Goal: Register for event/course

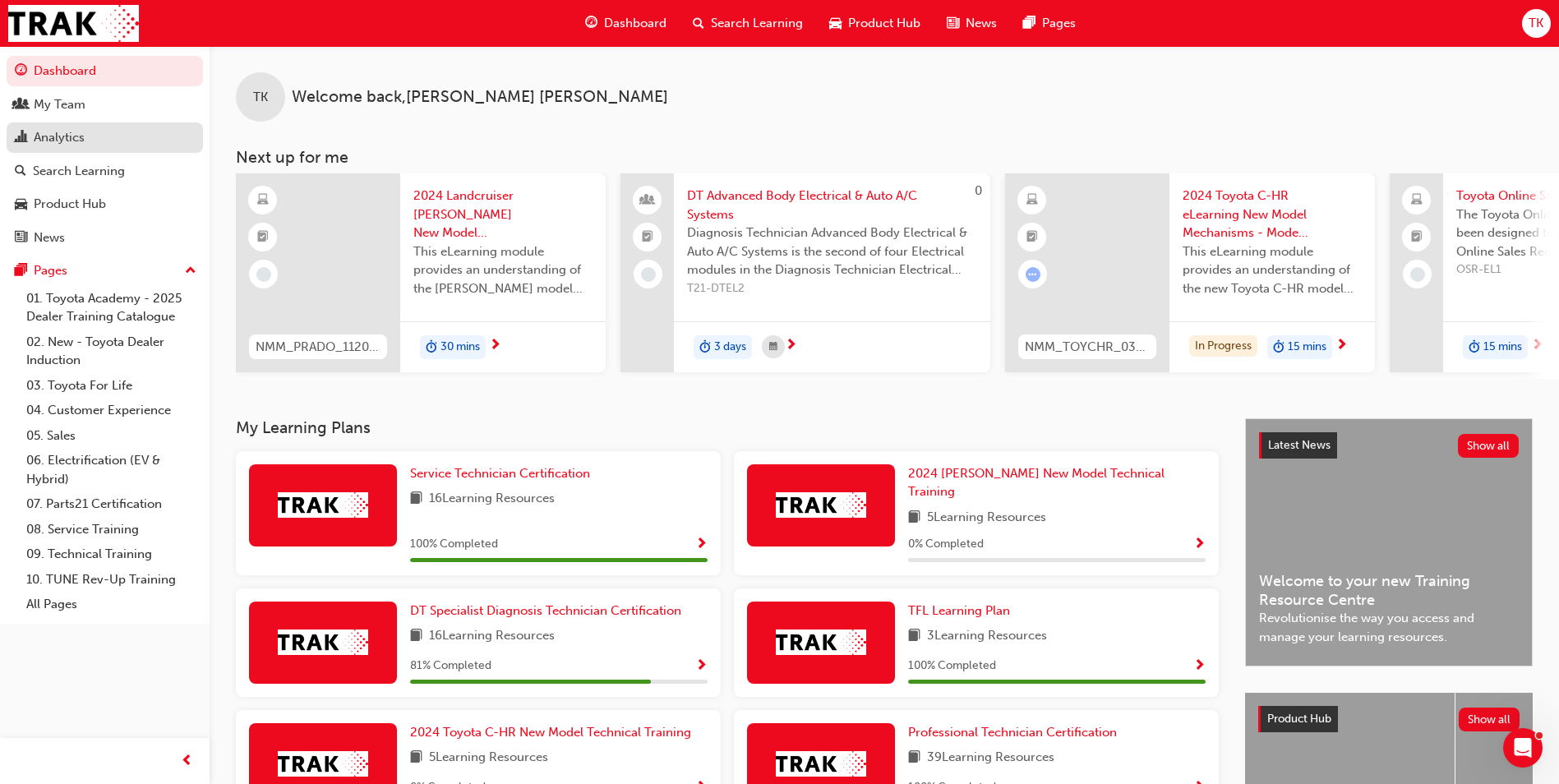
click at [94, 132] on div "Analytics" at bounding box center [105, 138] width 180 height 21
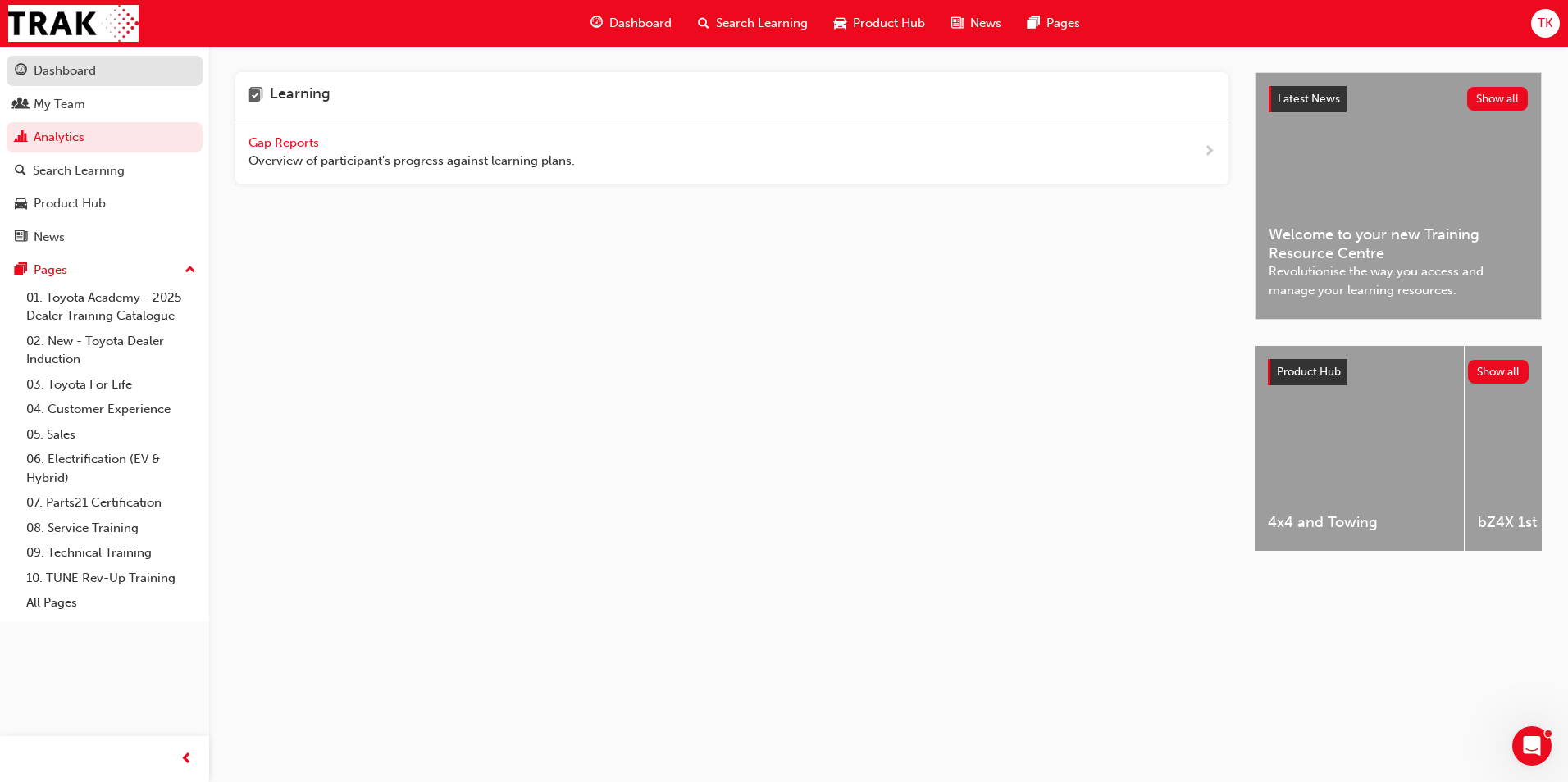
click at [105, 75] on div "Dashboard" at bounding box center [105, 71] width 180 height 21
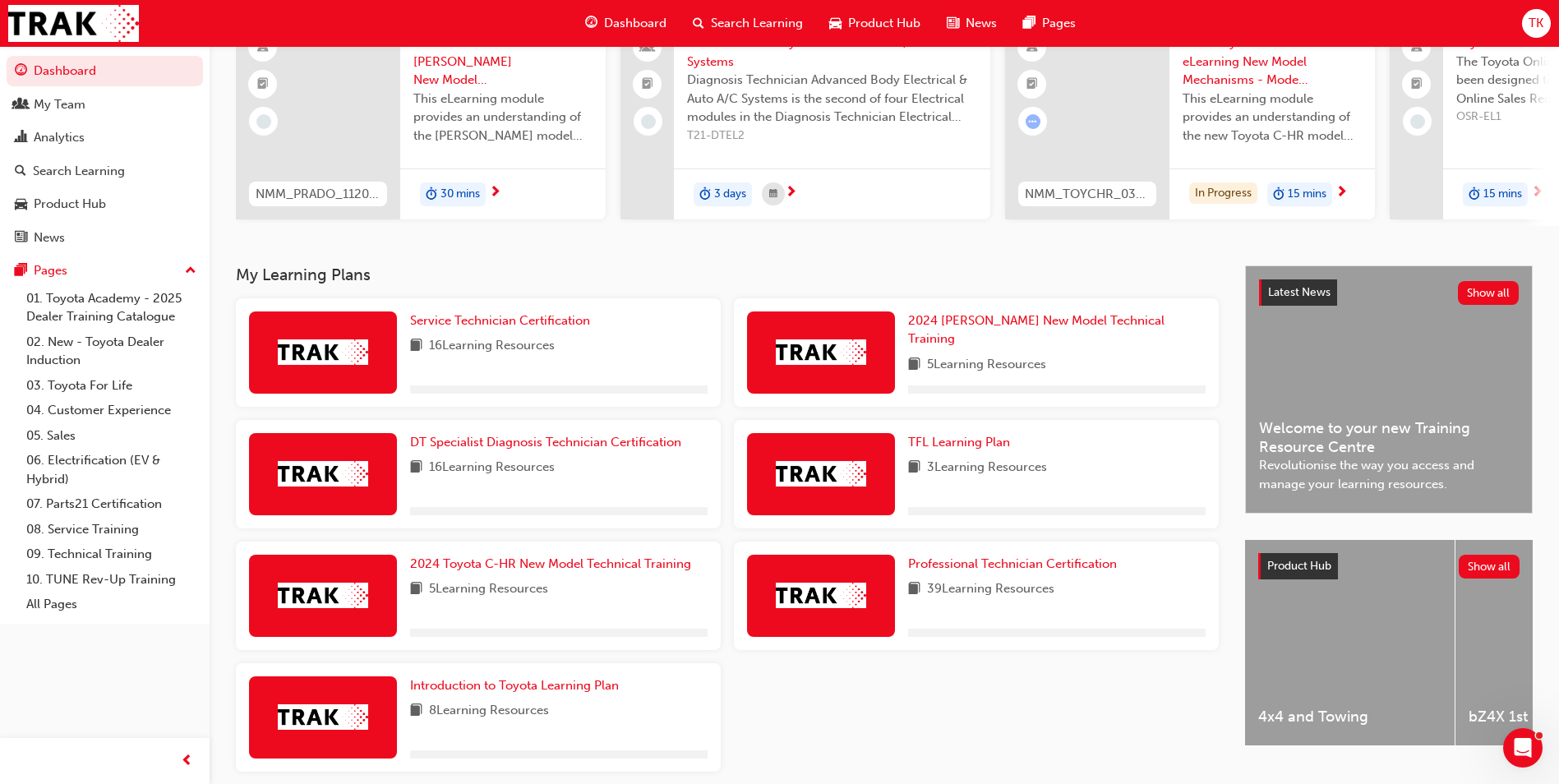
scroll to position [164, 0]
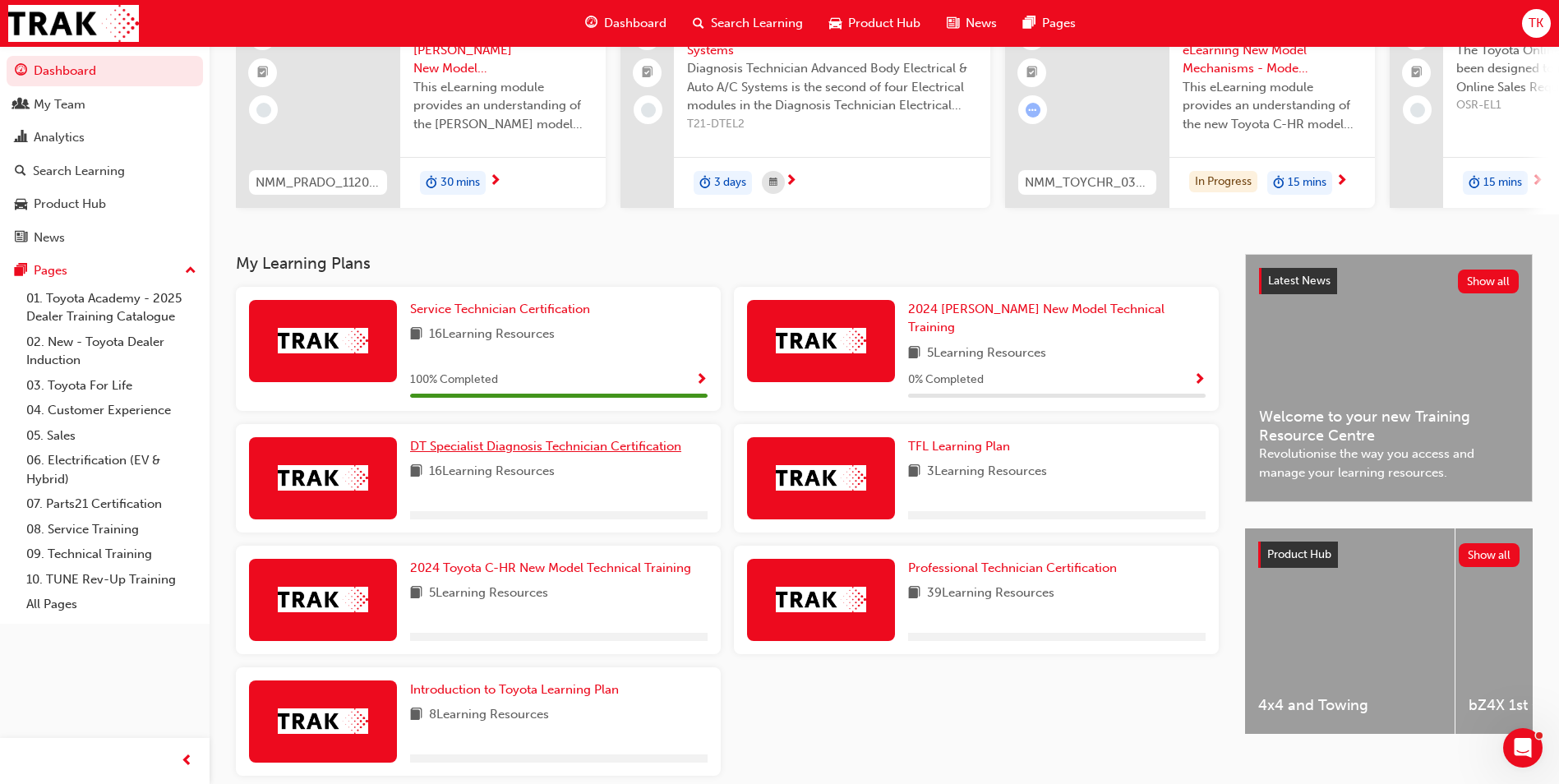
click at [572, 439] on span "DT Specialist Diagnosis Technician Certification" at bounding box center [545, 446] width 271 height 15
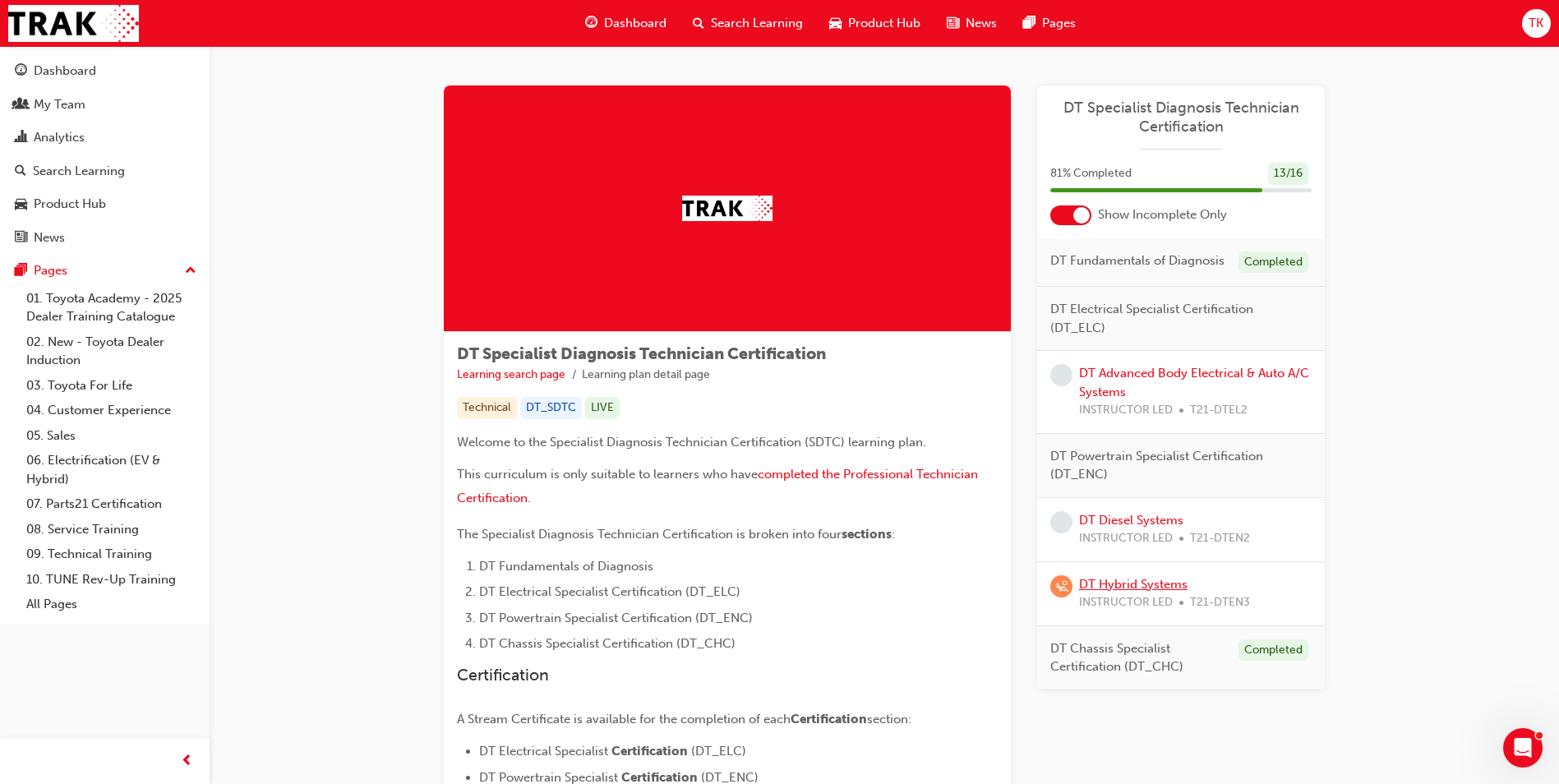
click at [1141, 580] on link "DT Hybrid Systems" at bounding box center [1133, 584] width 108 height 15
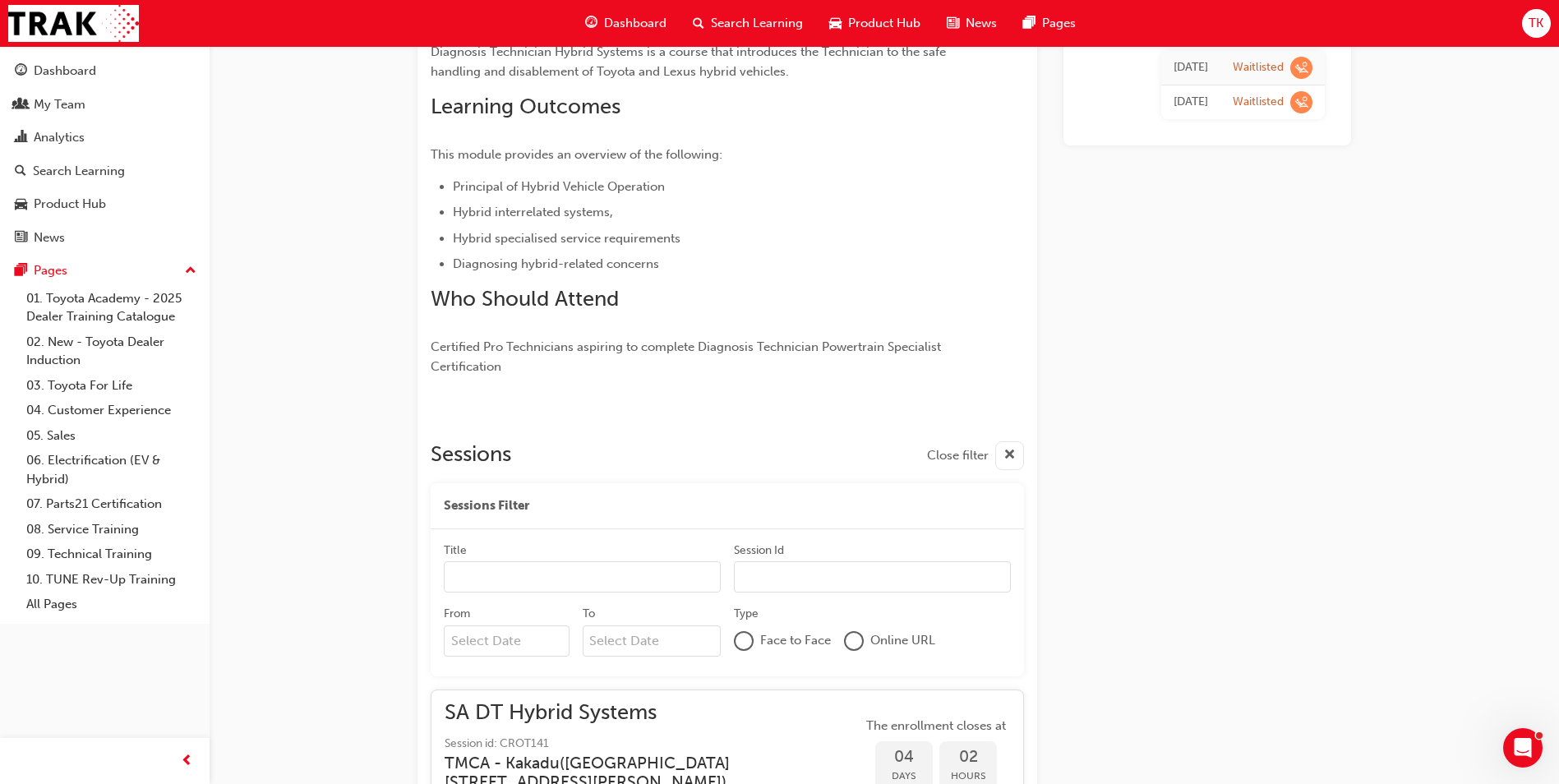
scroll to position [327, 0]
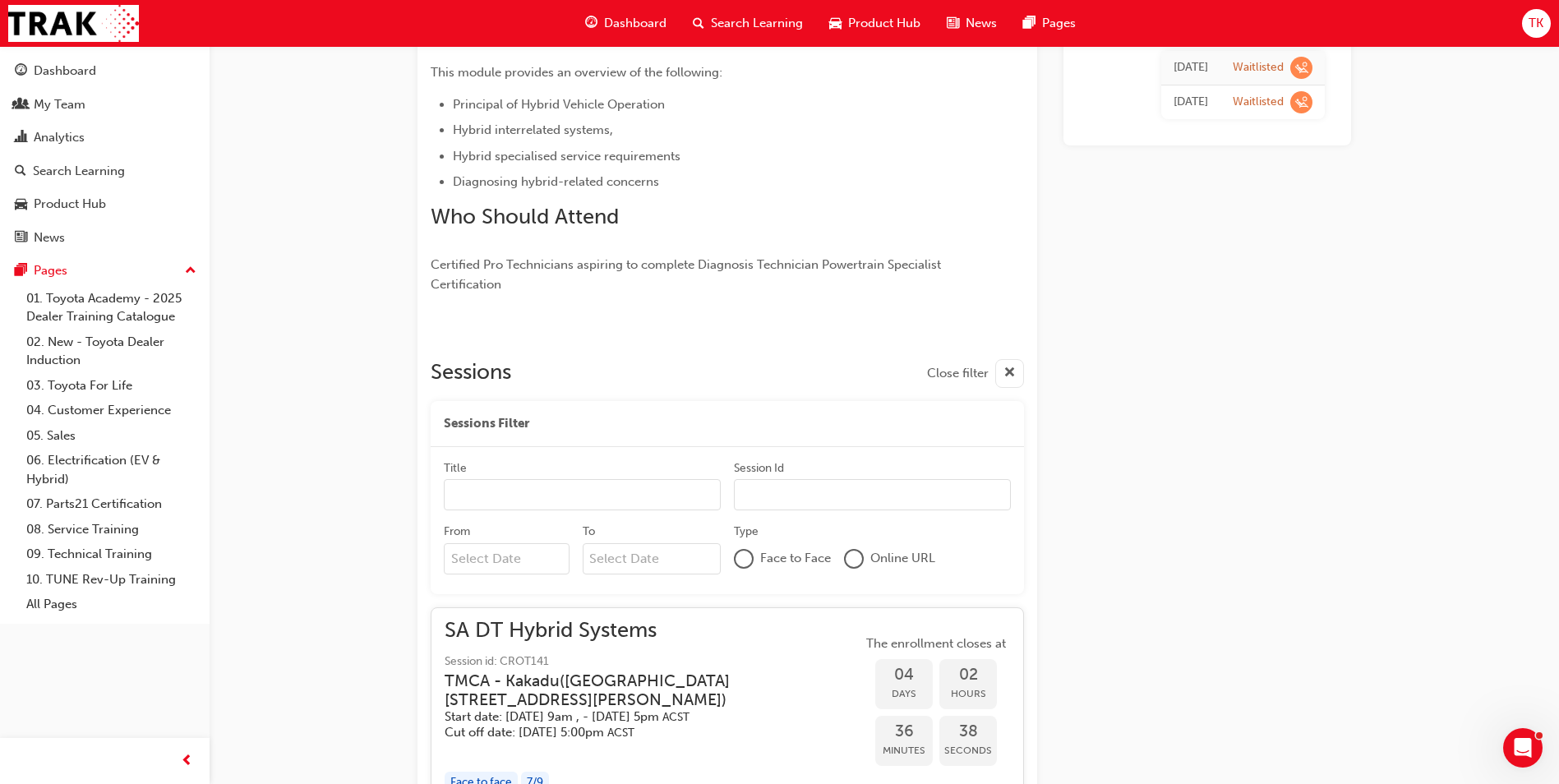
click at [578, 466] on div "Title" at bounding box center [582, 470] width 277 height 20
click at [578, 479] on input "Title" at bounding box center [582, 494] width 277 height 31
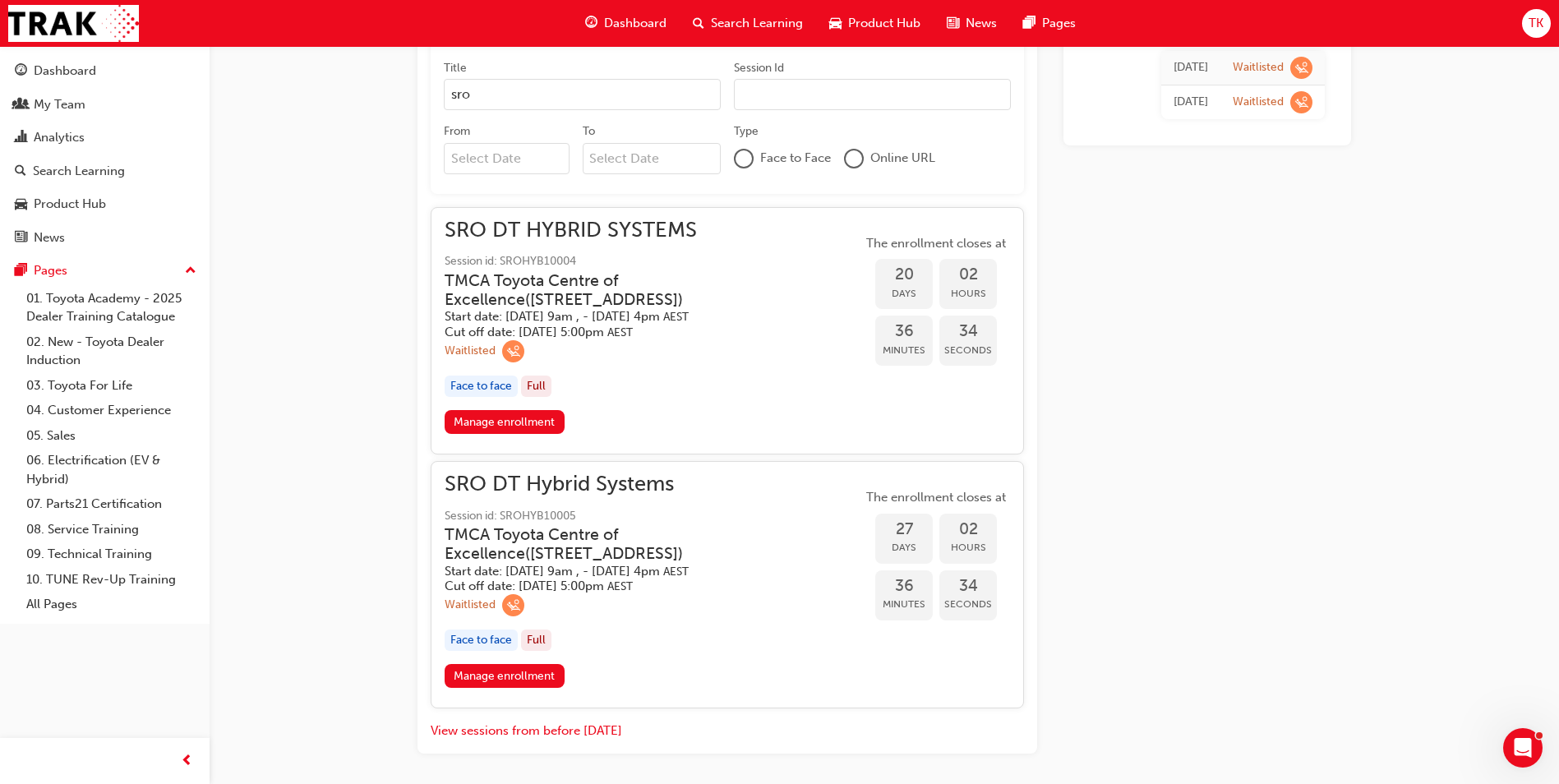
scroll to position [792, 0]
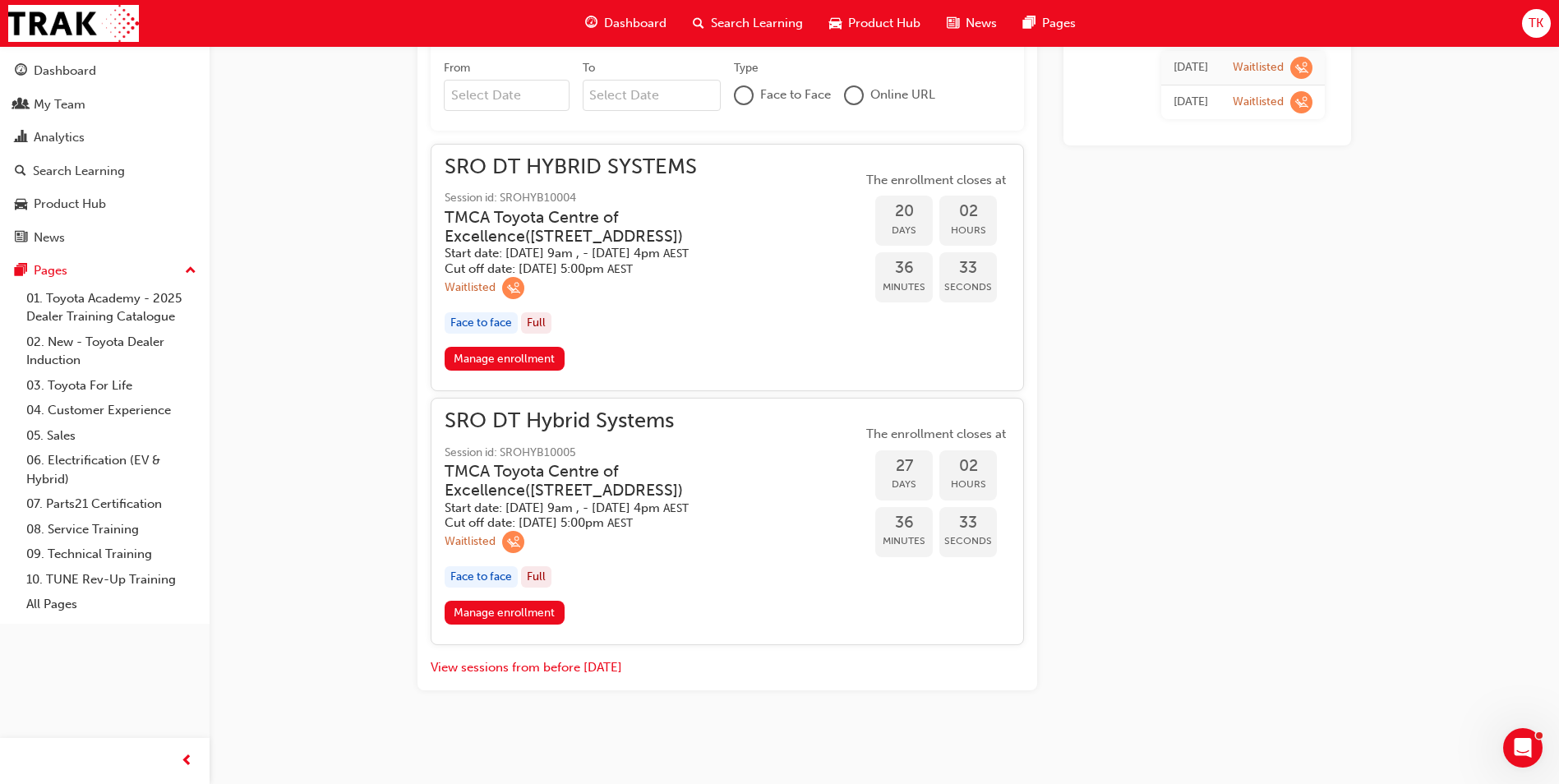
type input "sro"
click at [1292, 502] on div "[DATE] Waitlisted [DATE] Waitlisted" at bounding box center [1207, 23] width 288 height 1334
click at [1234, 362] on div "[DATE] Waitlisted [DATE] Waitlisted" at bounding box center [1207, 23] width 288 height 1334
click at [1231, 493] on div "[DATE] Waitlisted [DATE] Waitlisted" at bounding box center [1207, 23] width 288 height 1334
click at [731, 252] on h5 "Start date: [DATE] 9am , - [DATE] 4pm AEST" at bounding box center [640, 253] width 392 height 16
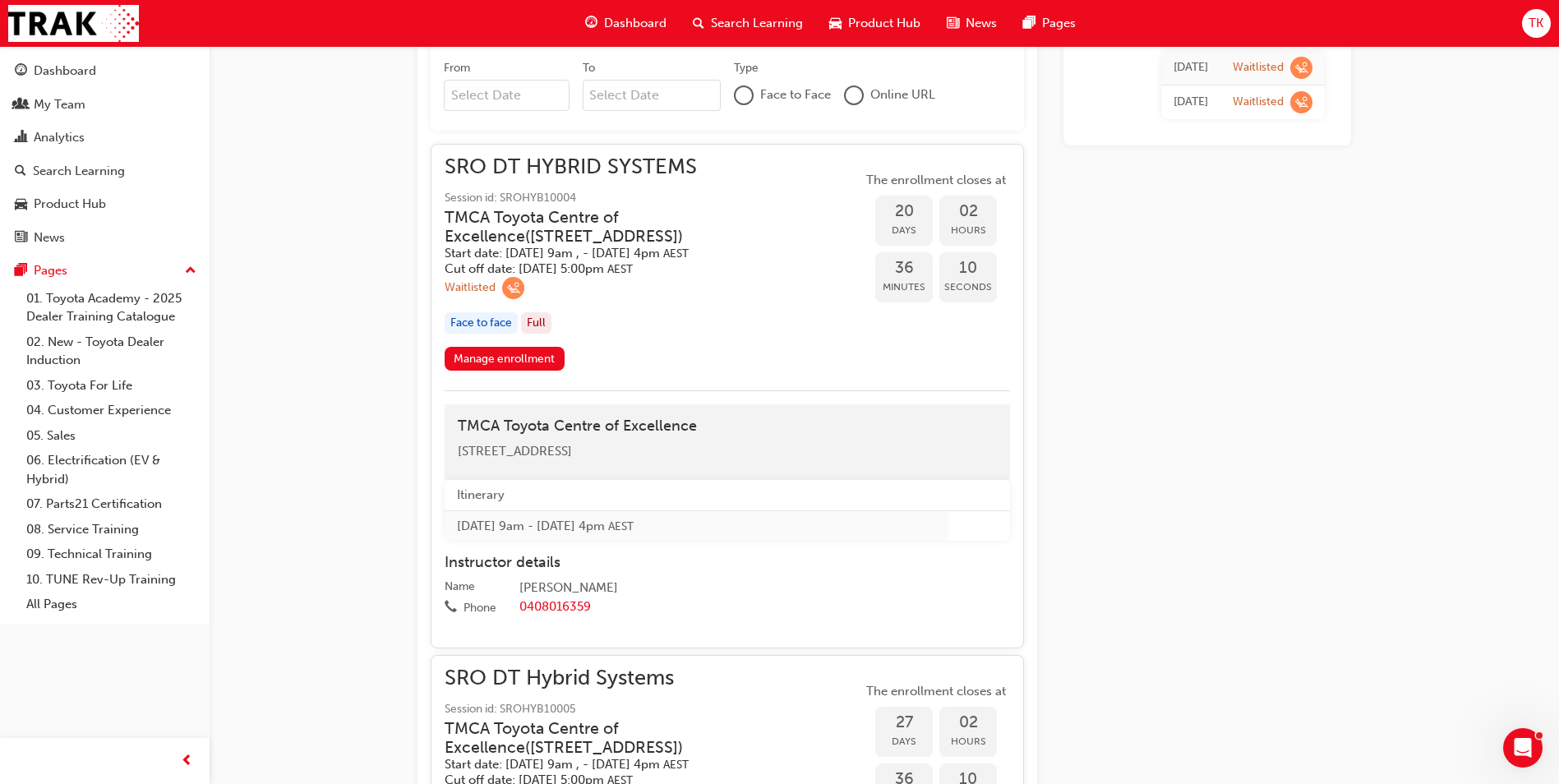
click at [527, 345] on div "SRO DT HYBRID SYSTEMS Session id: SROHYB10004 TMCA Toyota Centre of Excellence …" at bounding box center [653, 252] width 418 height 189
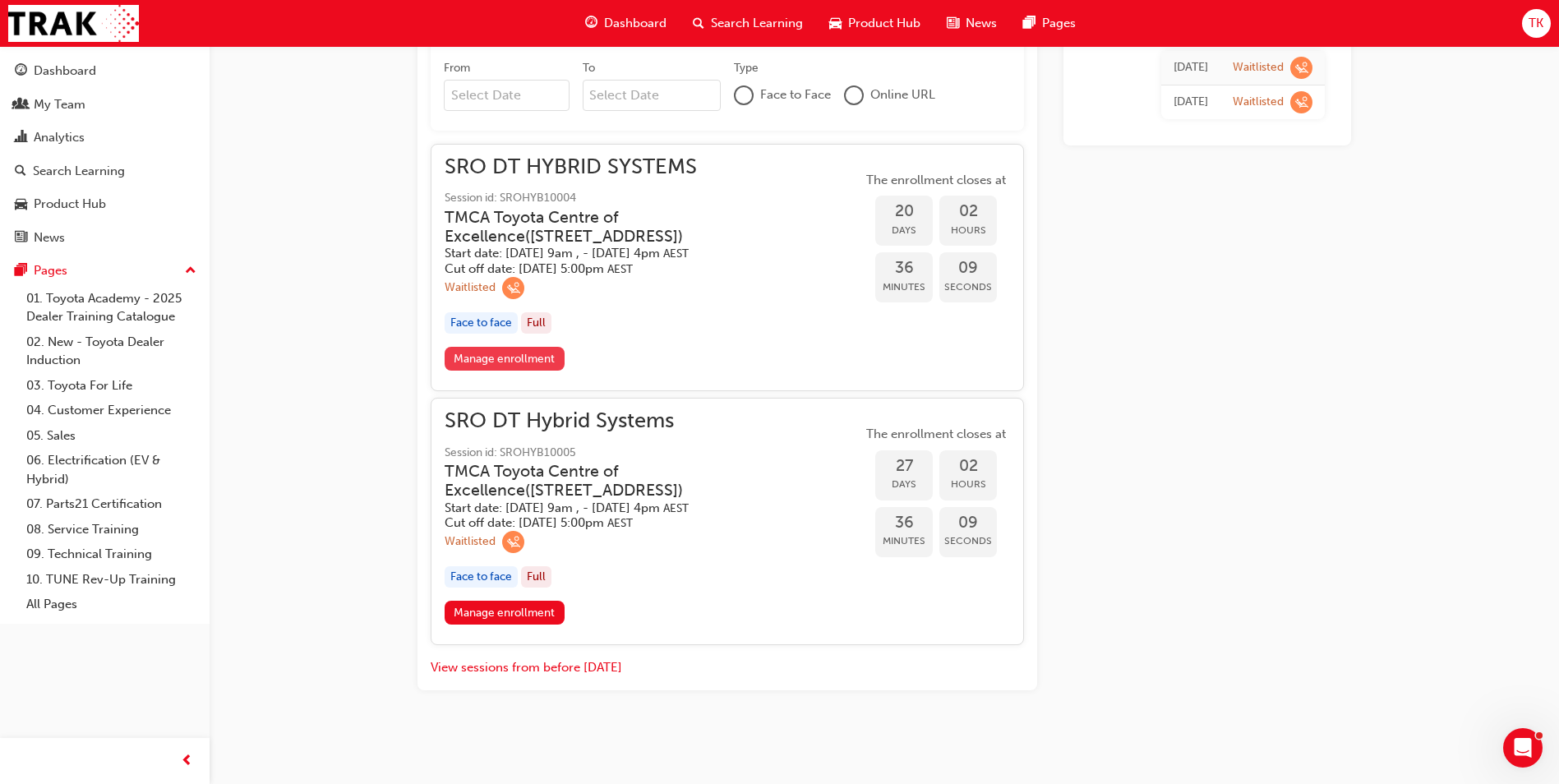
click at [516, 367] on link "Manage enrollment" at bounding box center [504, 359] width 120 height 23
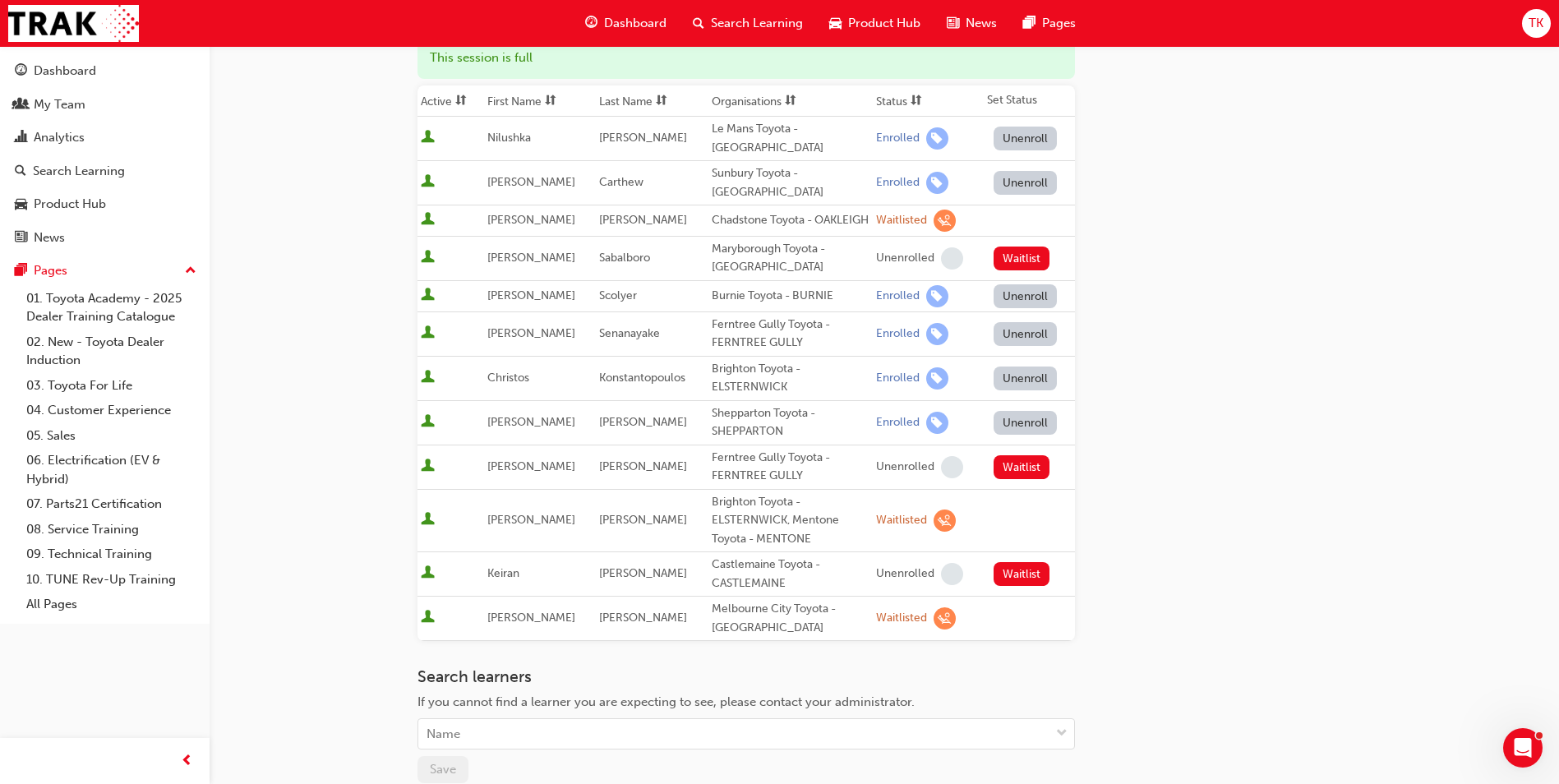
scroll to position [187, 0]
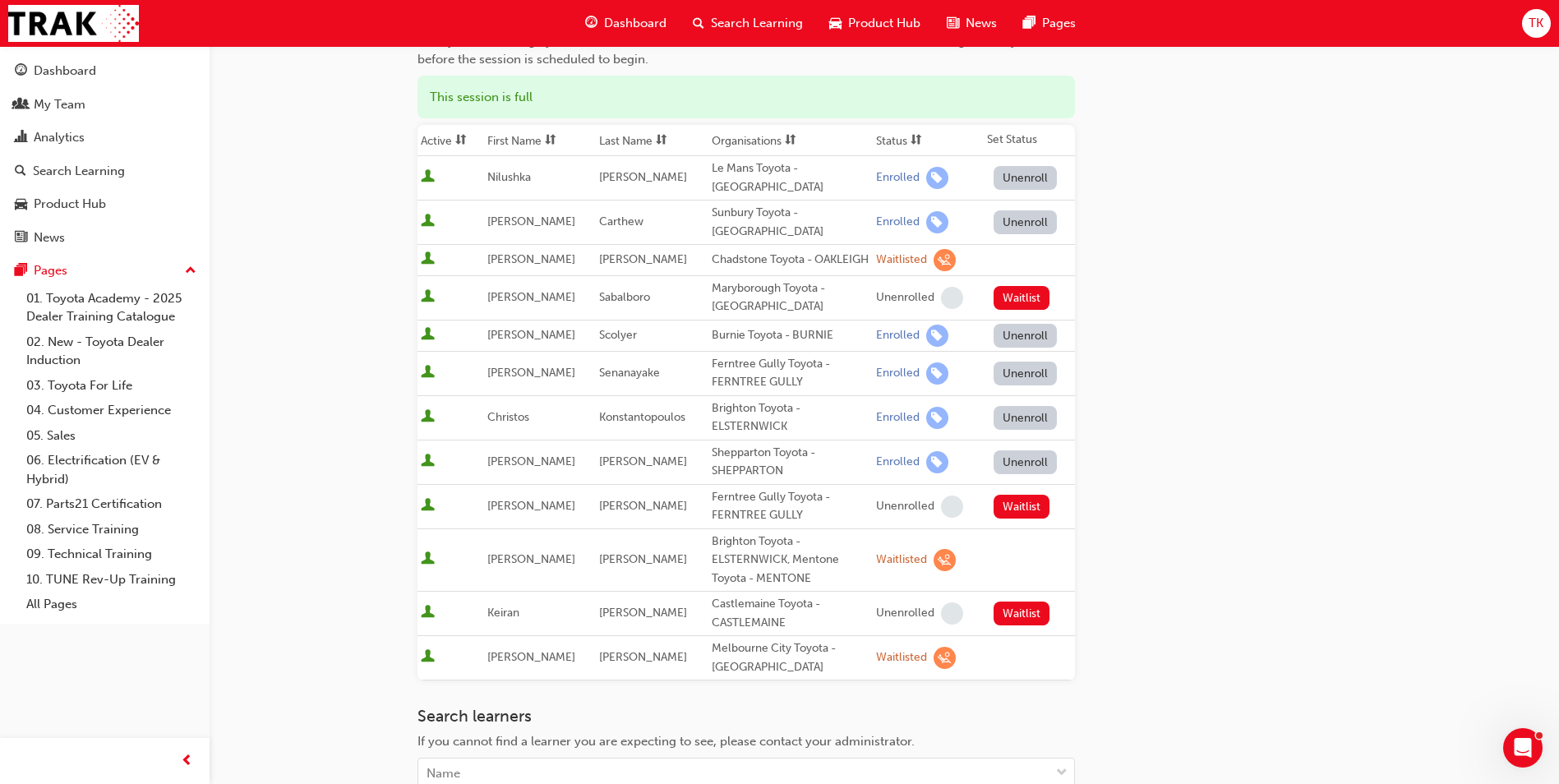
click at [761, 446] on div "Shepparton Toyota - SHEPPARTON" at bounding box center [791, 462] width 158 height 37
click at [767, 404] on div "Brighton Toyota - ELSTERNWICK" at bounding box center [791, 418] width 158 height 37
click at [760, 361] on div "Ferntree Gully Toyota - FERNTREE GULLY" at bounding box center [791, 373] width 158 height 37
click at [760, 326] on div "Burnie Toyota - BURNIE" at bounding box center [791, 335] width 158 height 19
click at [762, 200] on td "Sunbury Toyota - [GEOGRAPHIC_DATA]" at bounding box center [791, 222] width 164 height 44
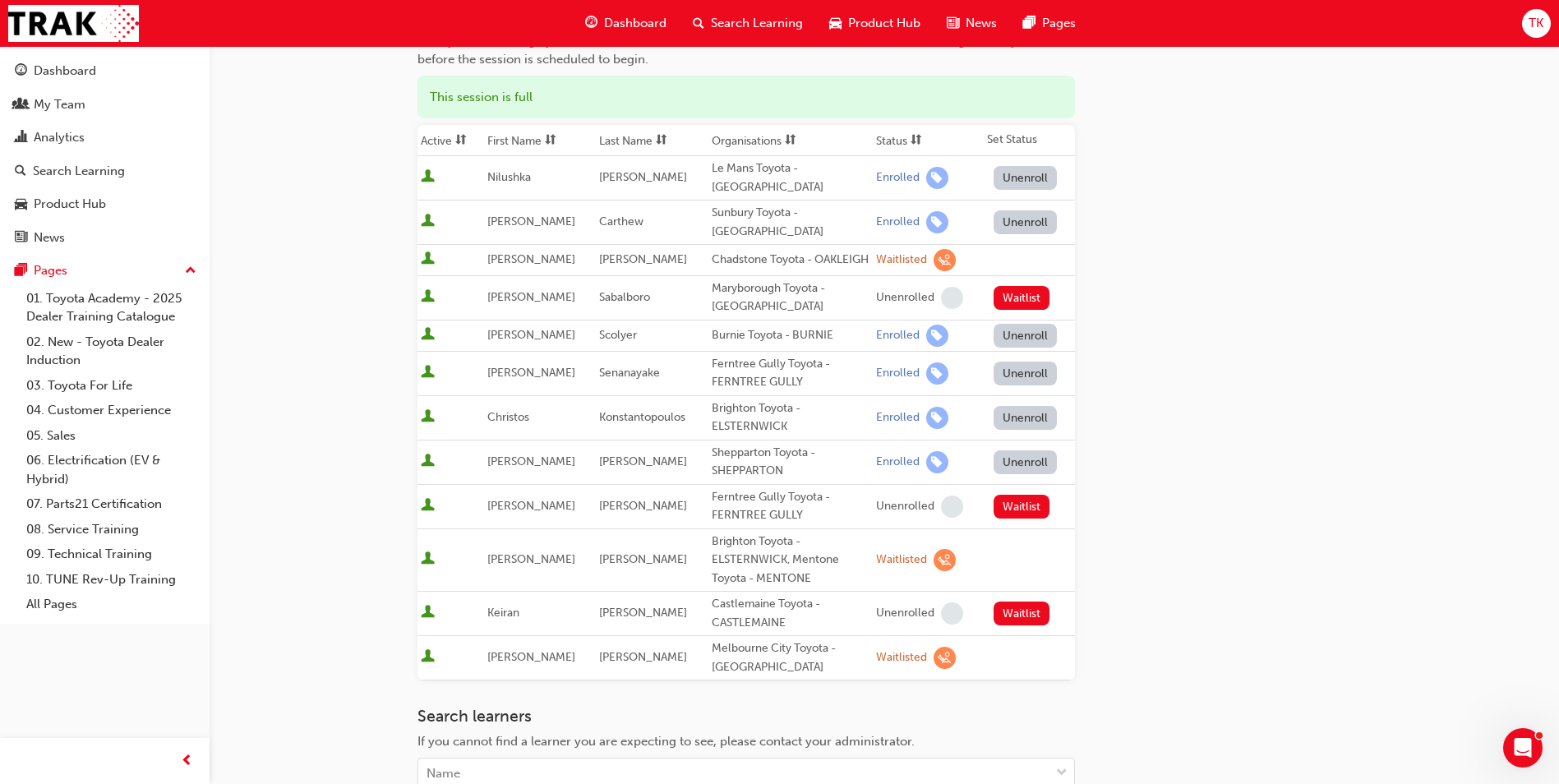
click at [752, 169] on div "Le Mans Toyota - [GEOGRAPHIC_DATA]" at bounding box center [791, 178] width 158 height 37
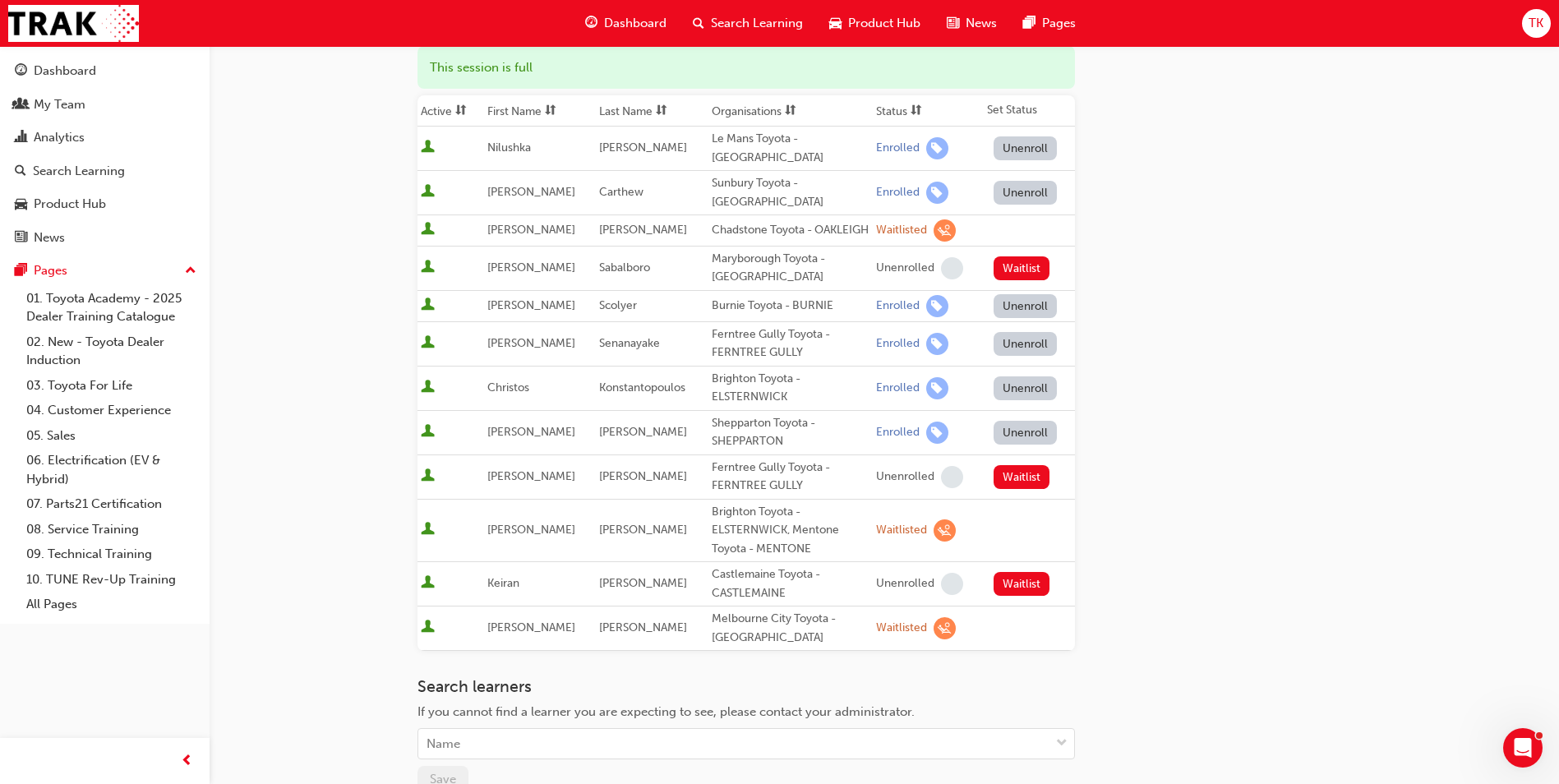
scroll to position [269, 0]
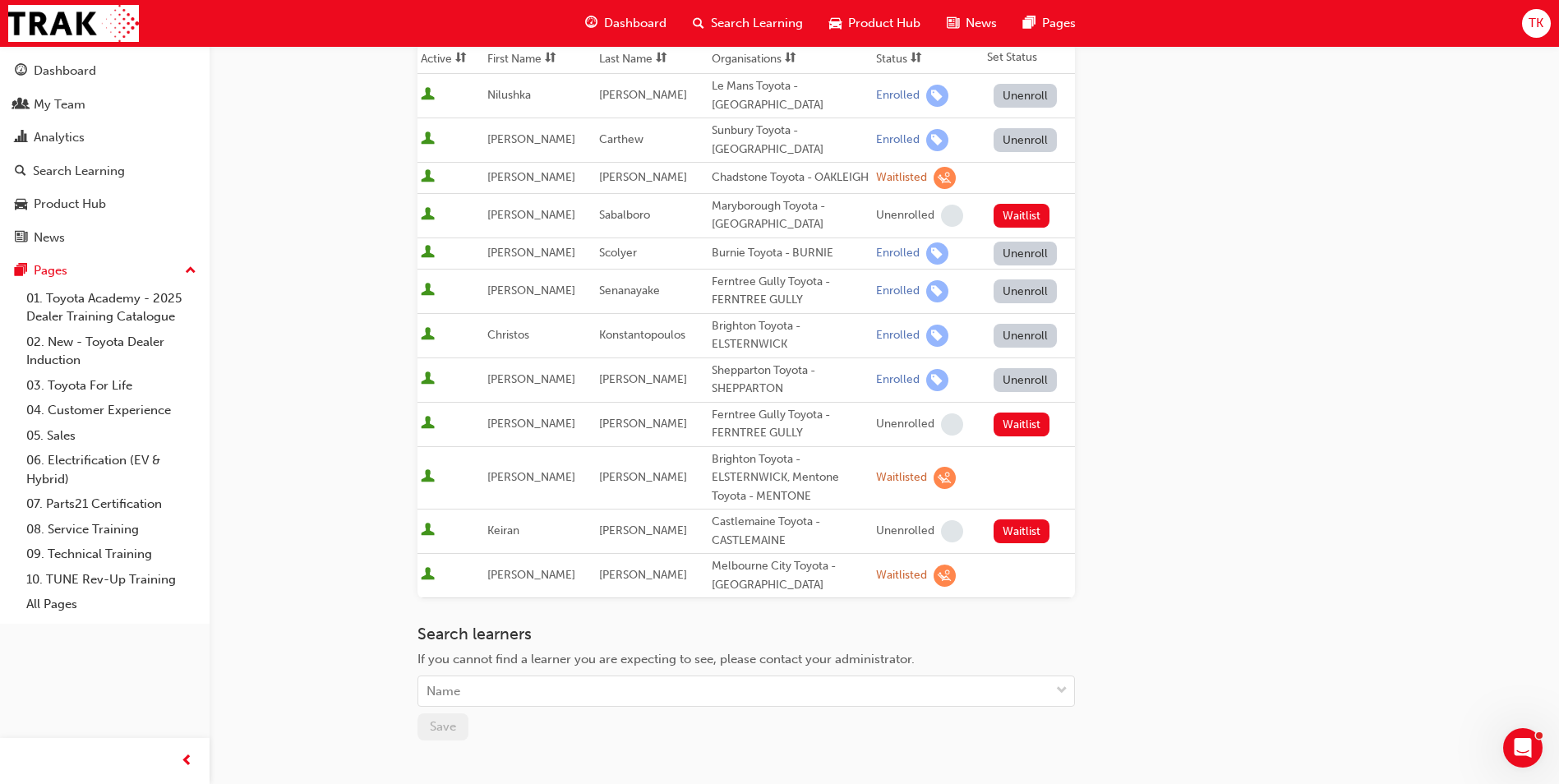
click at [1302, 618] on div "Go to session detail page Manage enrollment for SRO DT HYBRID SYSTEMS Start Dat…" at bounding box center [884, 322] width 933 height 1092
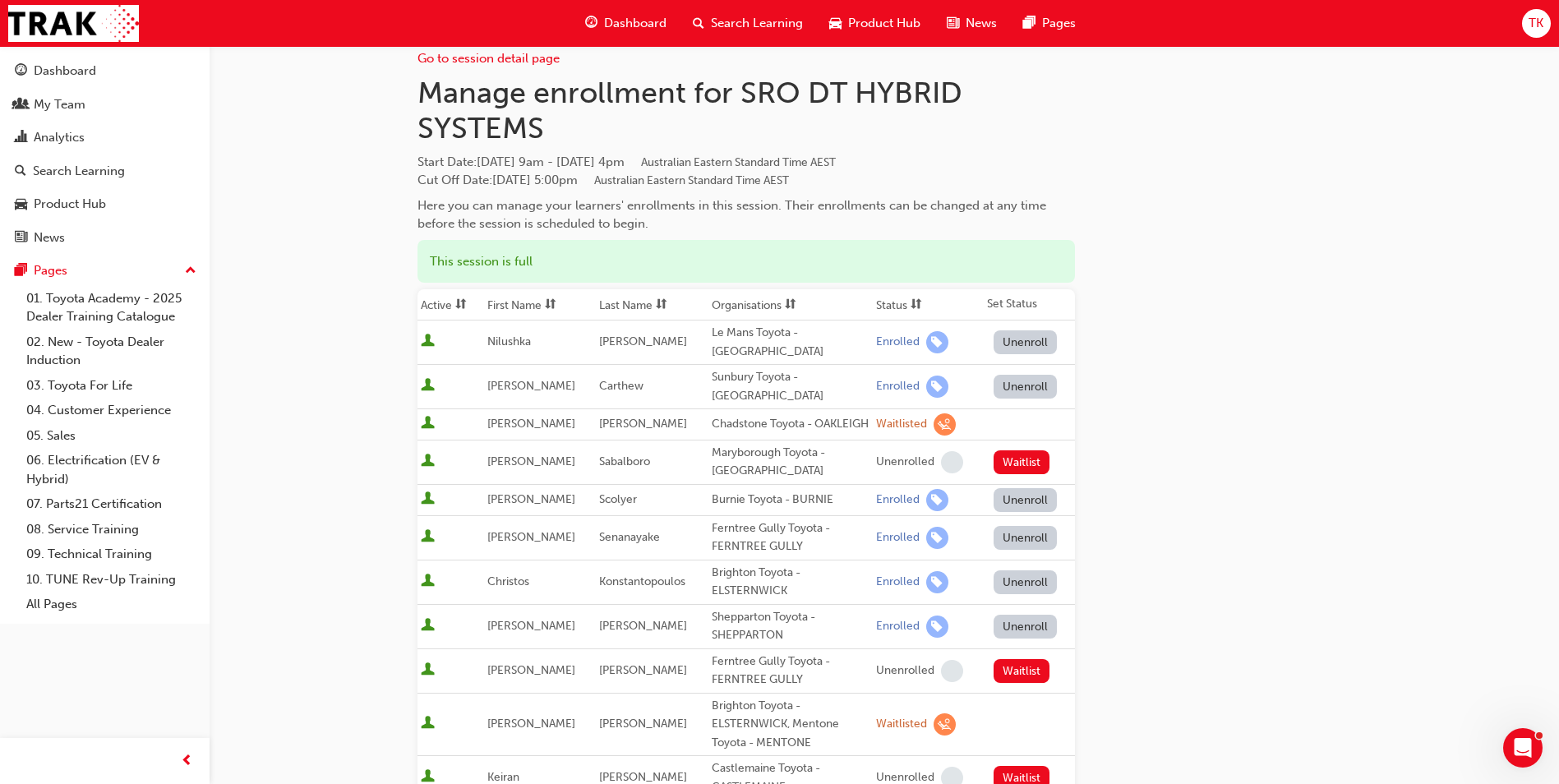
scroll to position [0, 0]
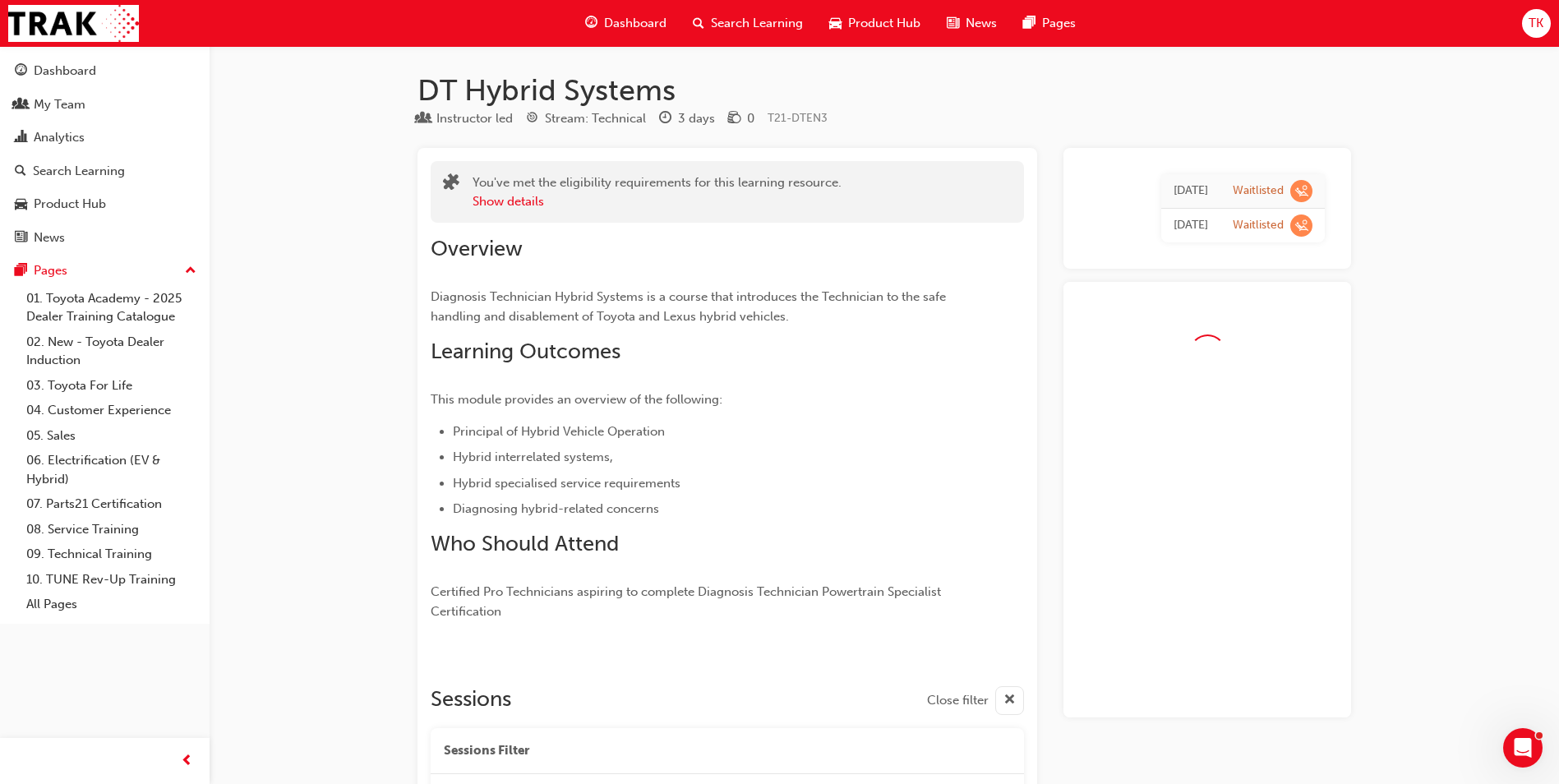
scroll to position [792, 0]
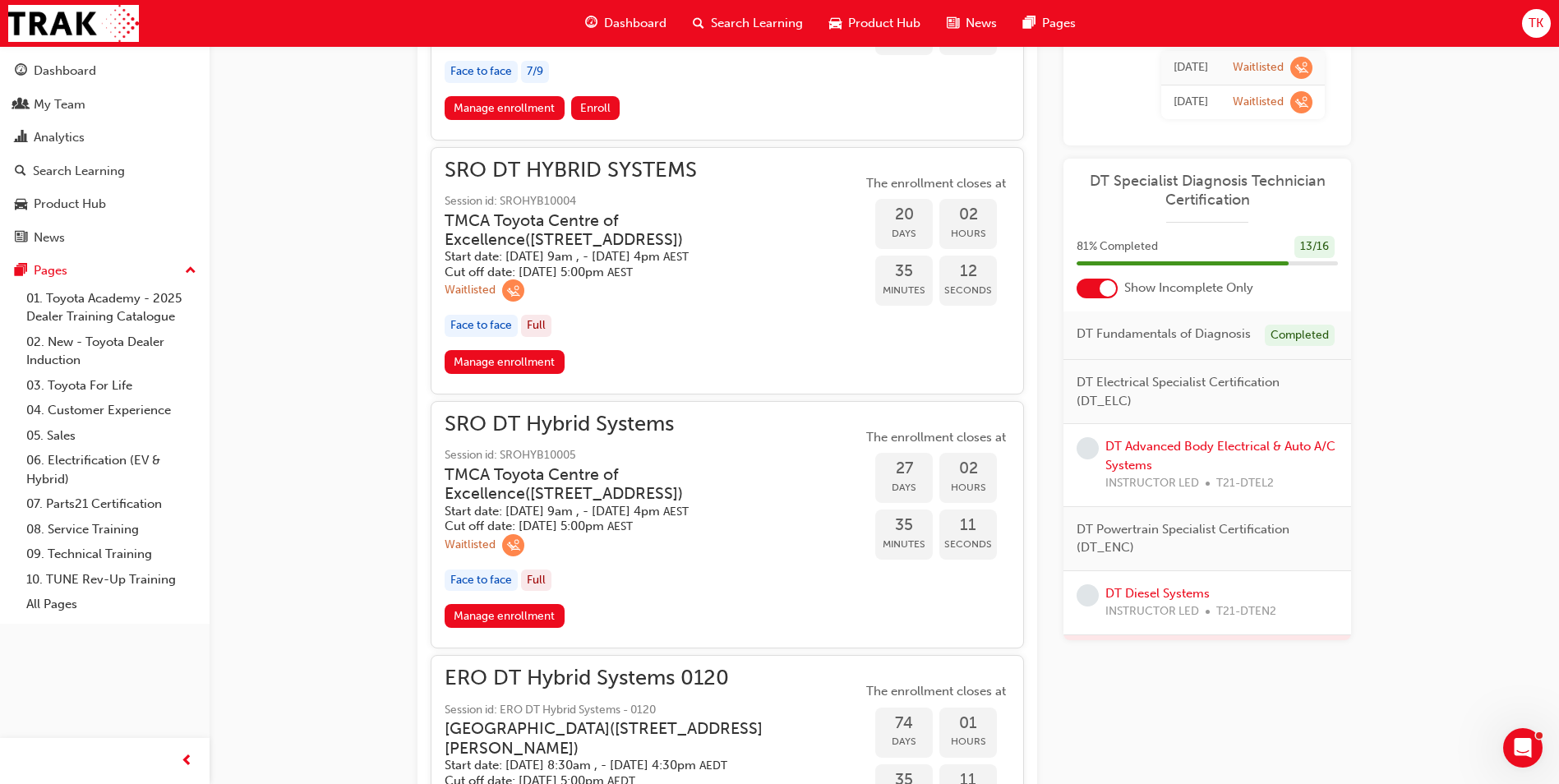
click at [709, 502] on h3 "TMCA Toyota Centre of Excellence ( [STREET_ADDRESS] )" at bounding box center [640, 485] width 392 height 39
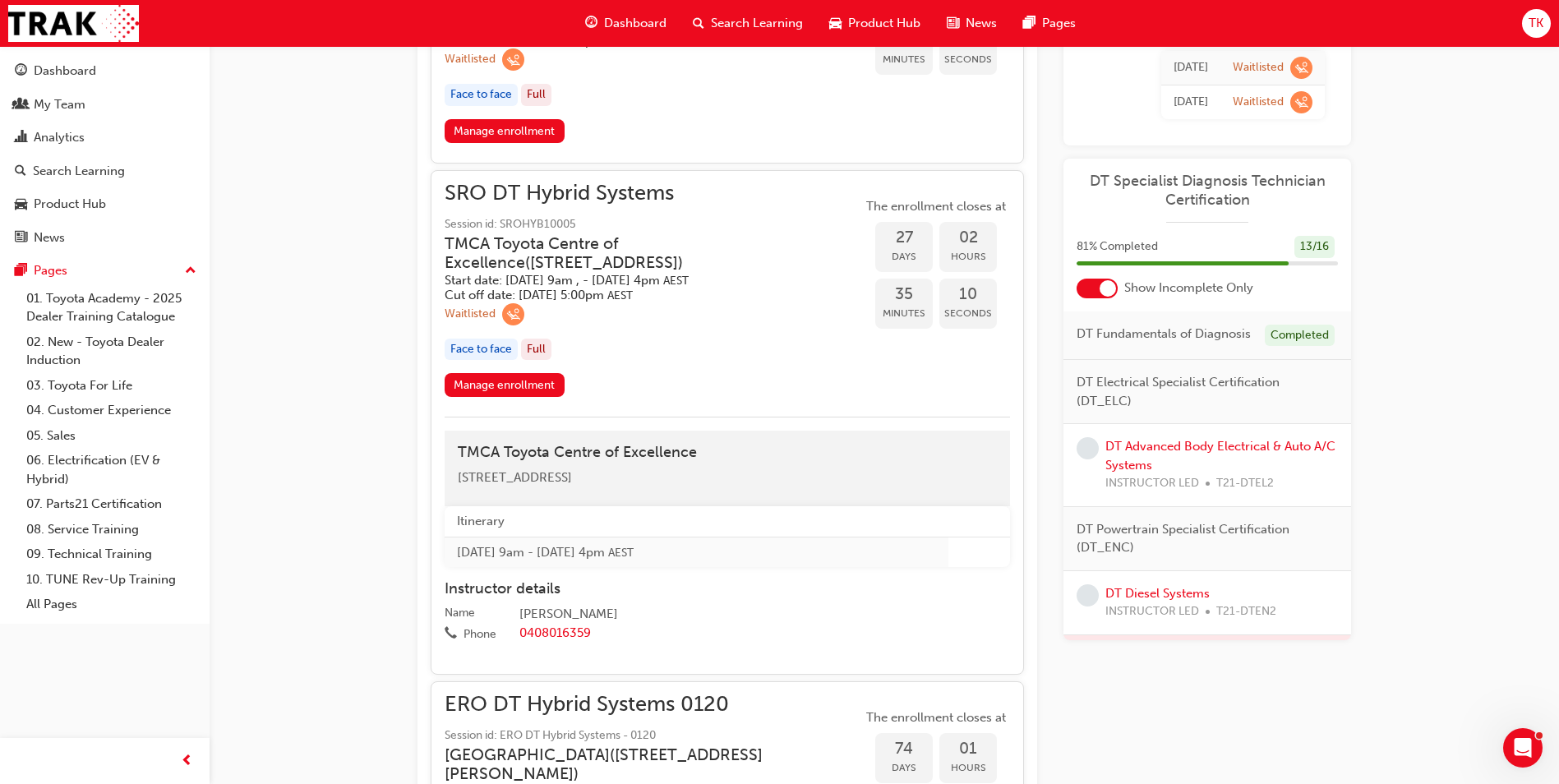
scroll to position [1449, 0]
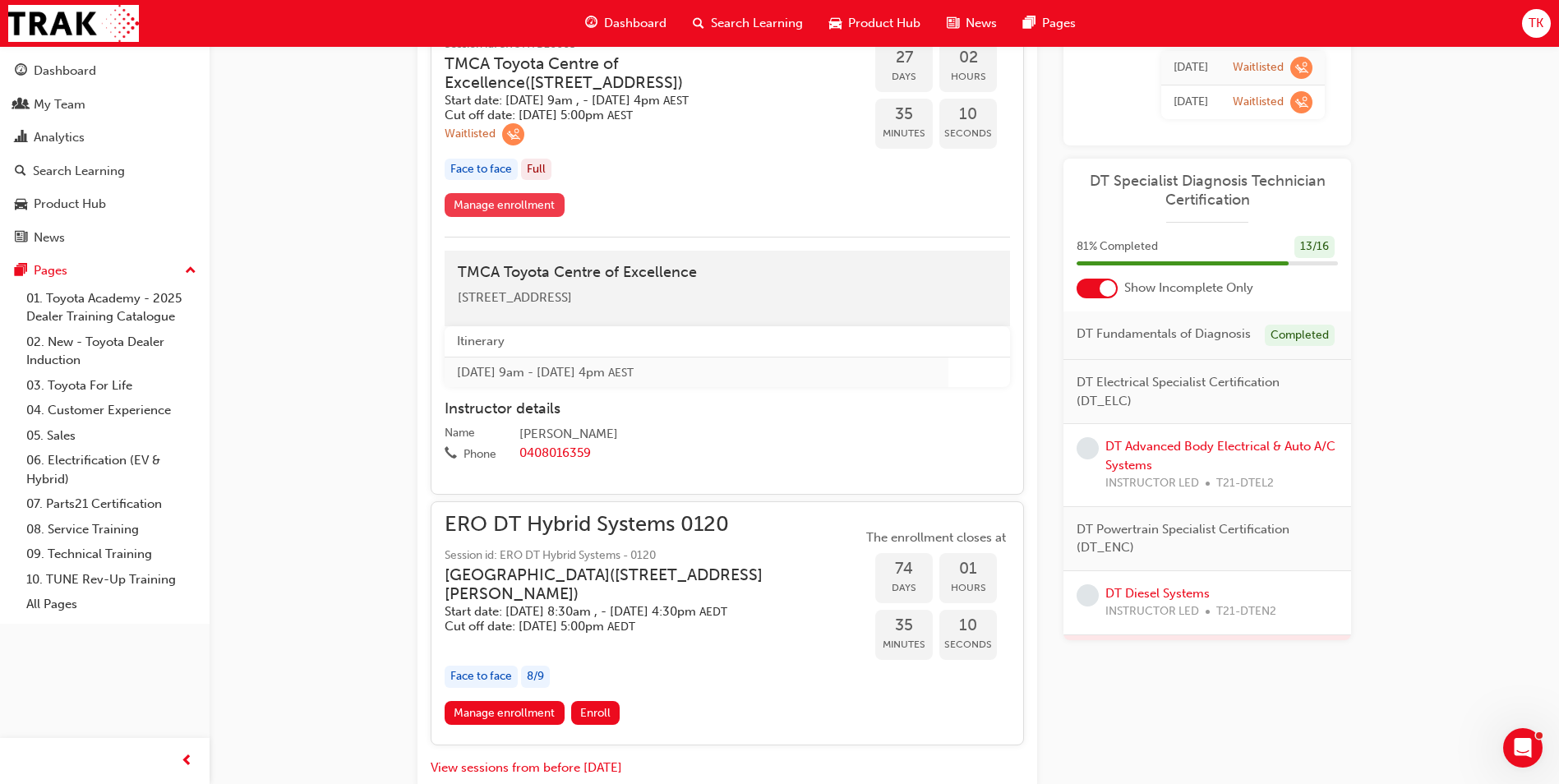
click at [482, 204] on link "Manage enrollment" at bounding box center [504, 205] width 120 height 23
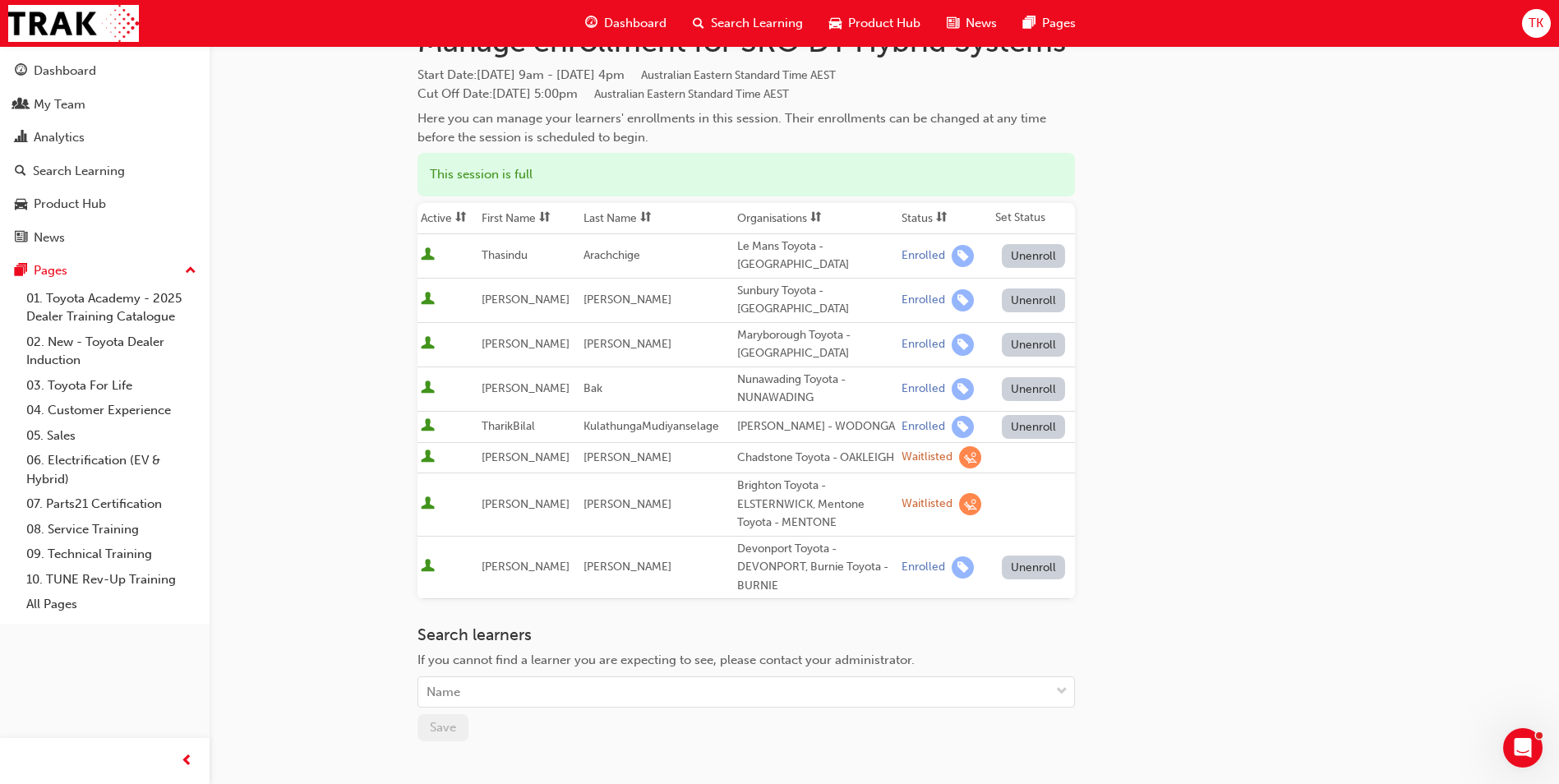
scroll to position [82, 0]
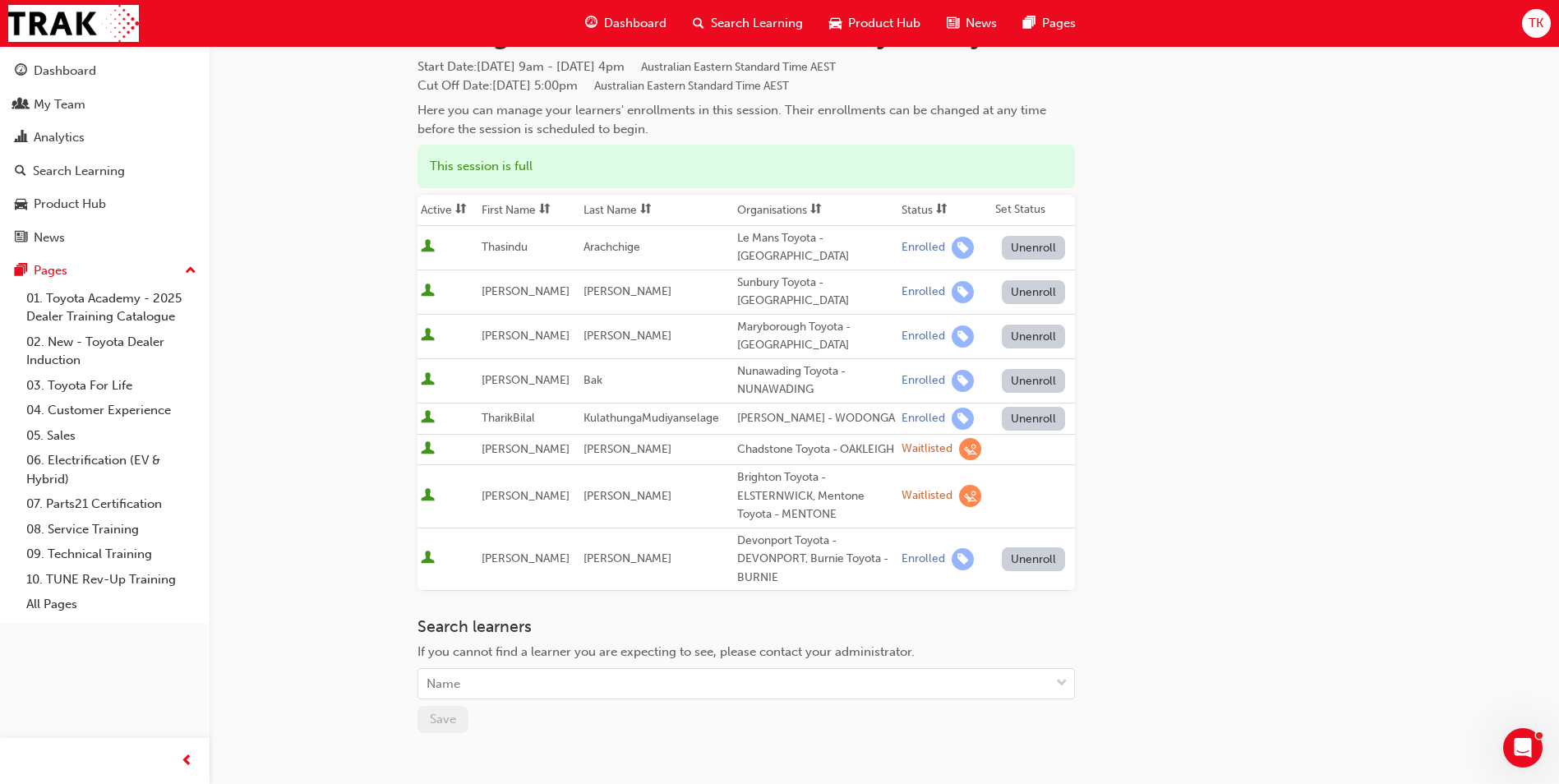
click at [388, 509] on div "Go to session detail page Manage enrollment for SRO DT Hybrid Systems Start Dat…" at bounding box center [779, 436] width 1559 height 1036
click at [594, 552] on span "[PERSON_NAME]" at bounding box center [627, 558] width 88 height 14
click at [607, 411] on span "KulathungaMudiyanselage" at bounding box center [652, 418] width 136 height 14
click at [580, 366] on td "Bak" at bounding box center [657, 380] width 153 height 44
click at [605, 329] on span "[PERSON_NAME]" at bounding box center [627, 335] width 88 height 14
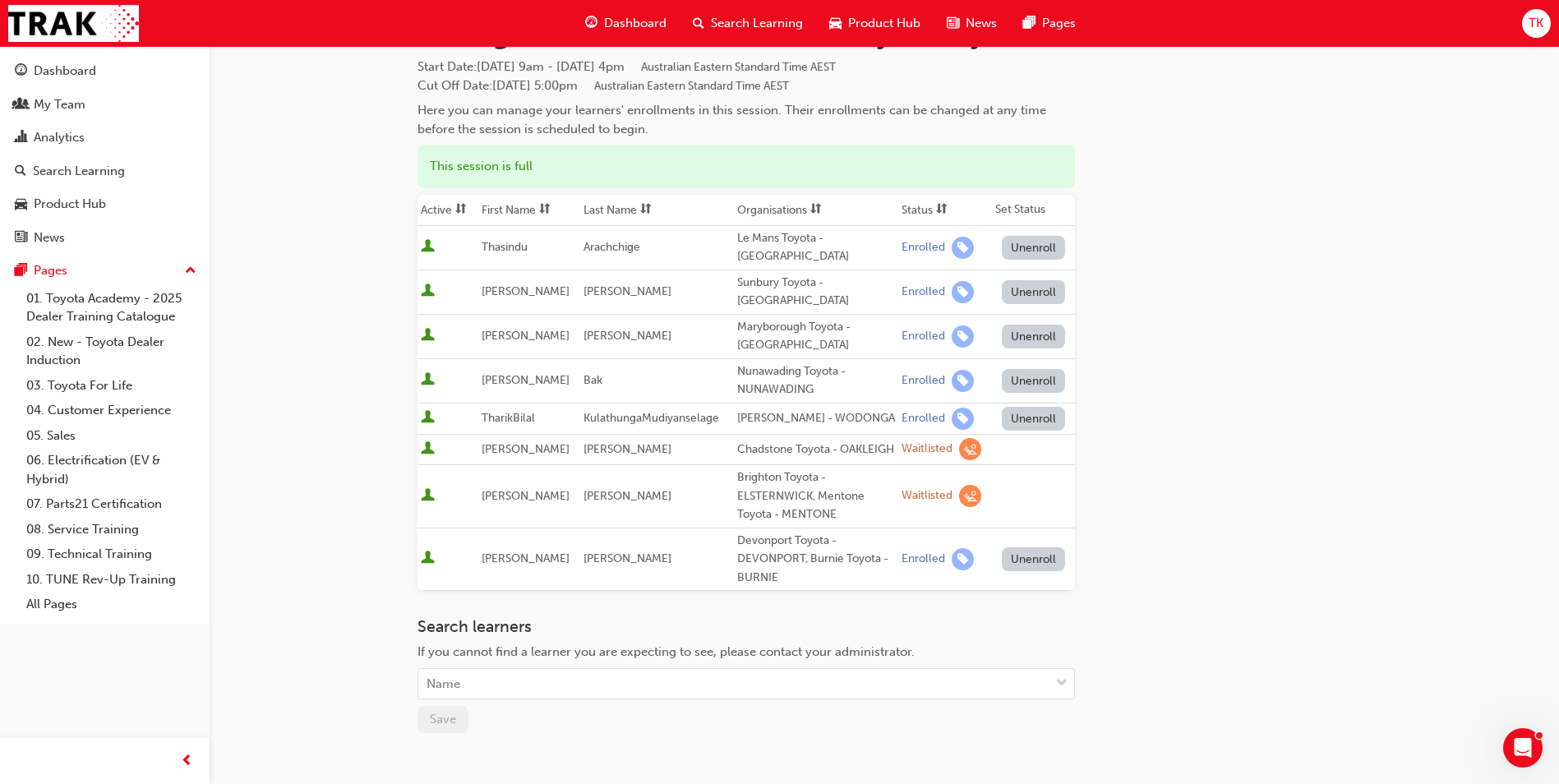
click at [600, 284] on span "[PERSON_NAME]" at bounding box center [627, 291] width 88 height 14
click at [609, 240] on span "Arachchige" at bounding box center [612, 247] width 57 height 14
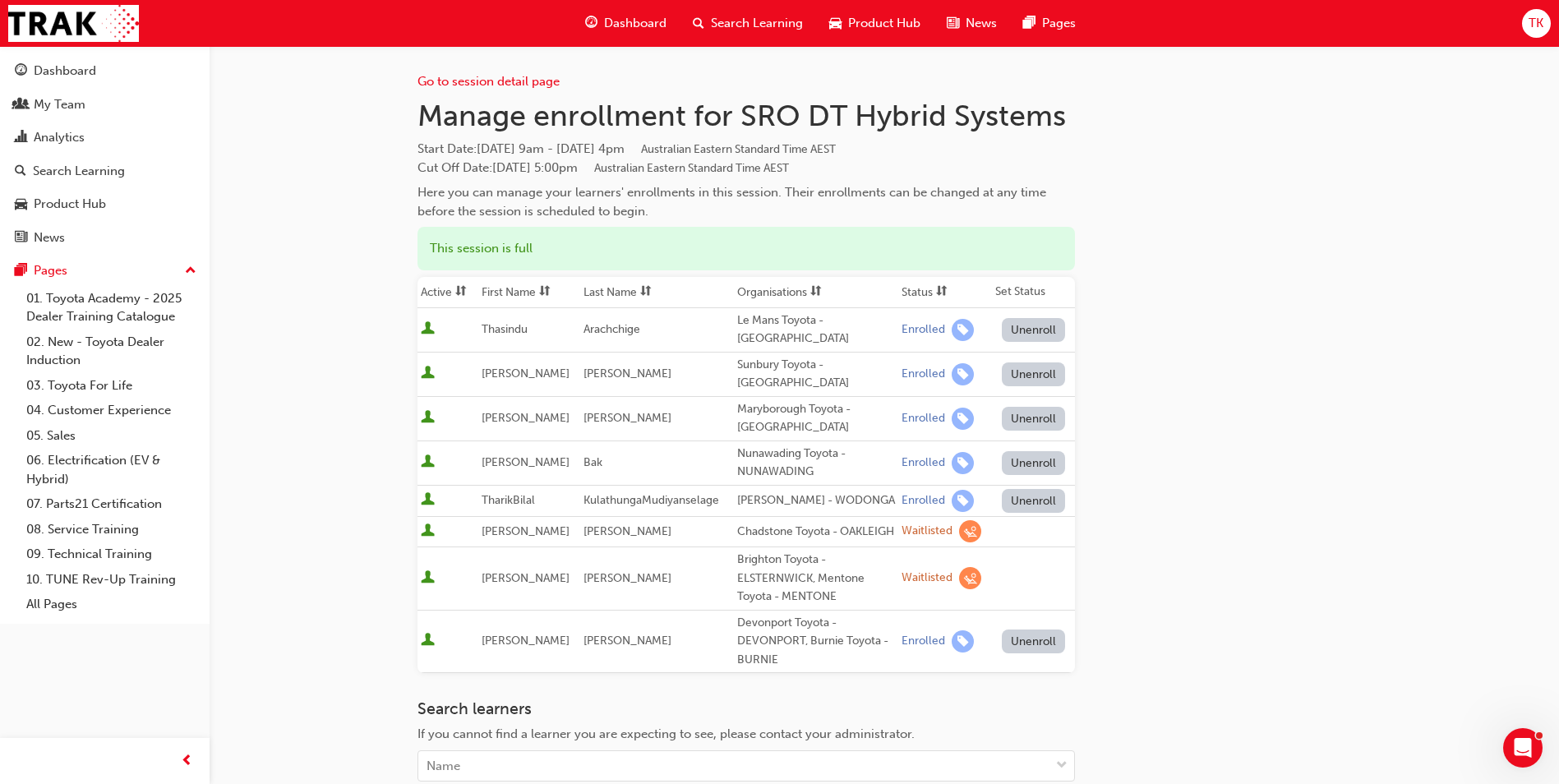
click at [772, 522] on div "Chadstone Toyota - OAKLEIGH" at bounding box center [816, 532] width 158 height 19
click at [689, 559] on td "[PERSON_NAME]" at bounding box center [657, 579] width 153 height 63
click at [566, 563] on td "[PERSON_NAME]" at bounding box center [529, 579] width 102 height 63
click at [77, 54] on button "Dashboard My Team Analytics Search Learning Product Hub News Pages" at bounding box center [105, 154] width 196 height 203
click at [81, 62] on div "Dashboard" at bounding box center [65, 71] width 62 height 19
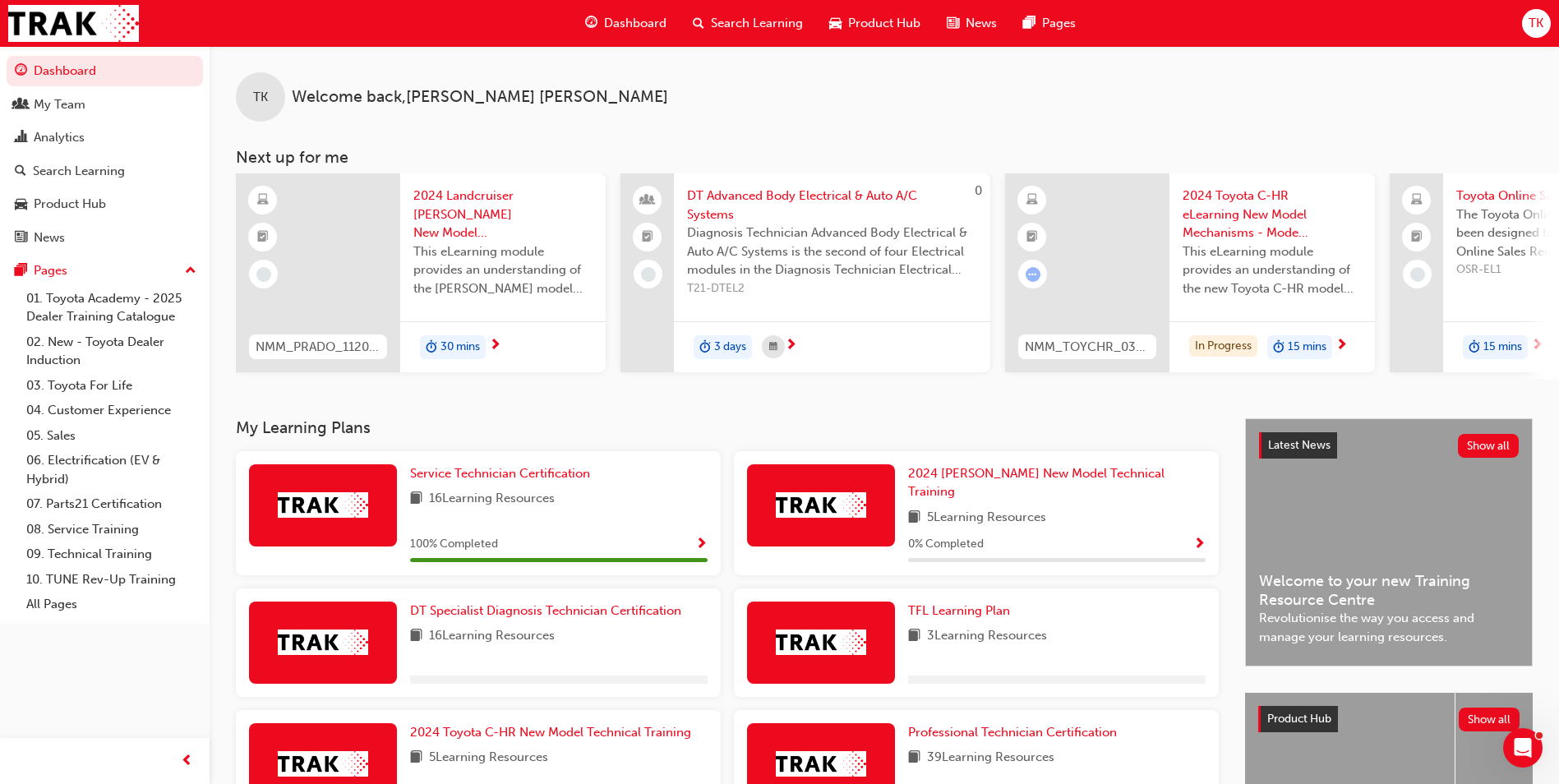
click at [216, 601] on div "My Learning Plans Service Technician Certification 16 Learning Resources 100 % …" at bounding box center [884, 698] width 1349 height 560
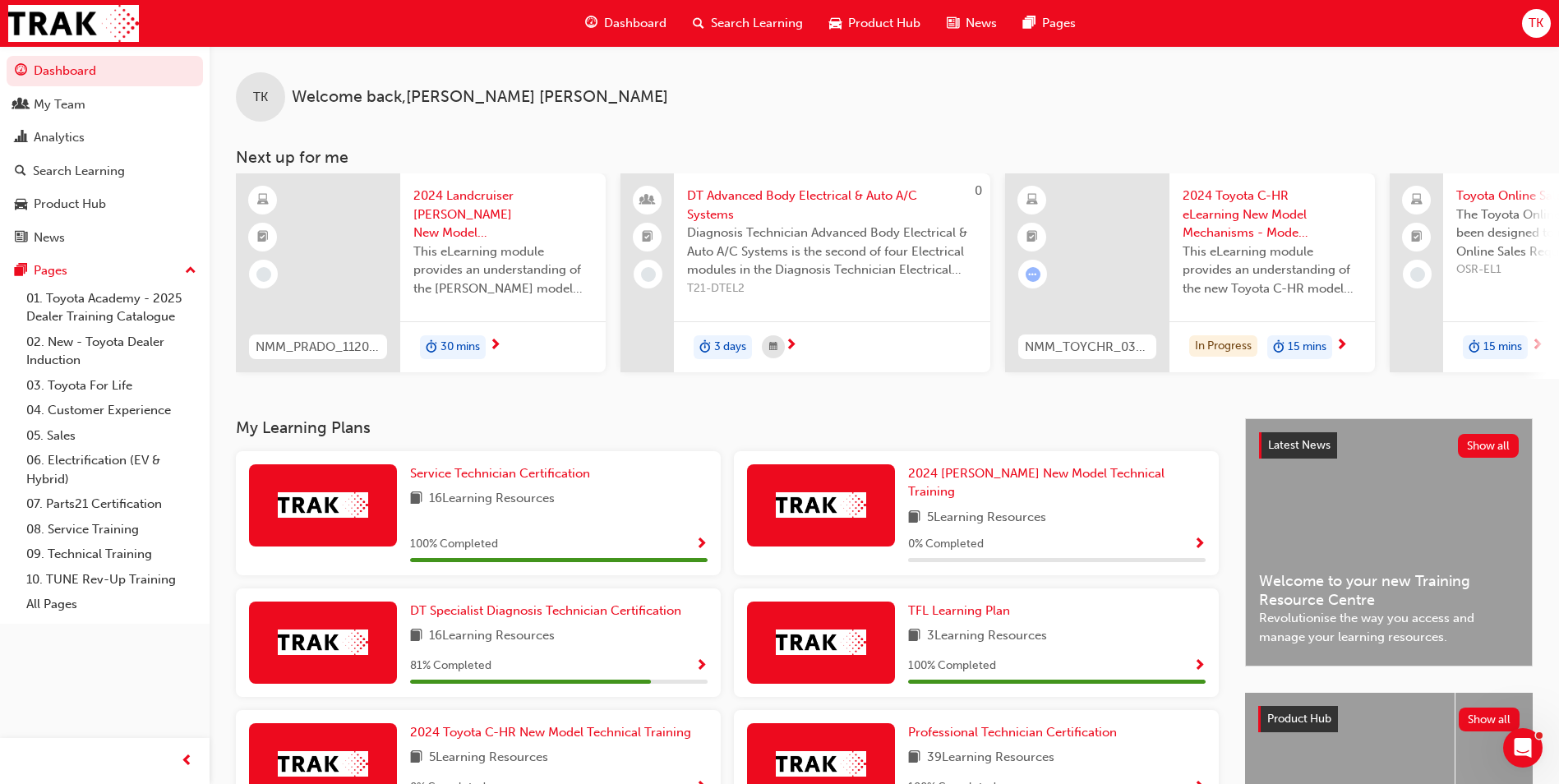
click at [609, 427] on h3 "My Learning Plans" at bounding box center [727, 428] width 983 height 19
click at [126, 70] on link "Dashboard" at bounding box center [105, 71] width 196 height 30
